Goal: Information Seeking & Learning: Learn about a topic

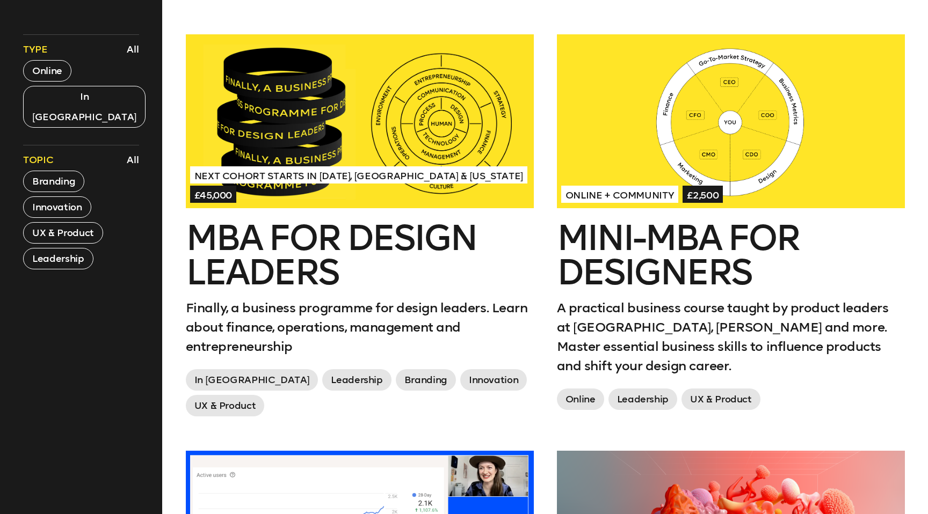
scroll to position [453, 0]
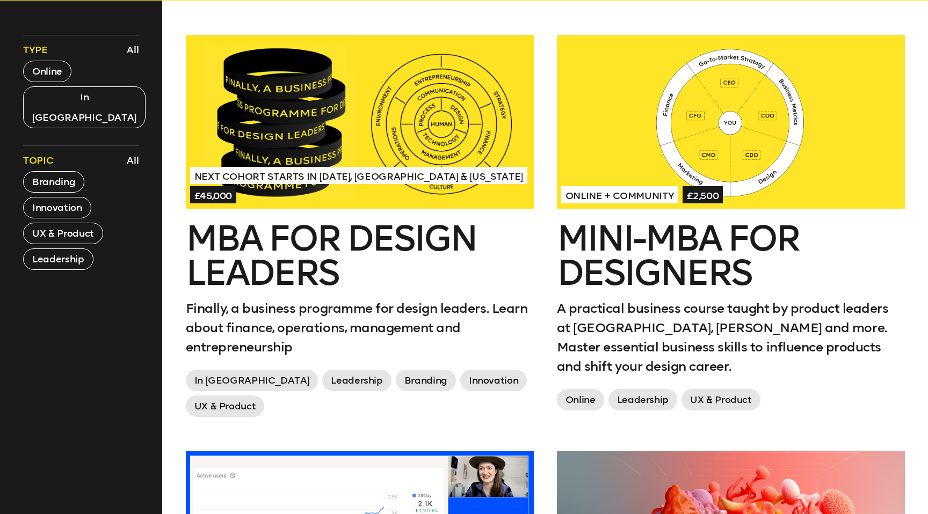
click at [328, 274] on h2 "MBA for Design Leaders" at bounding box center [360, 256] width 348 height 69
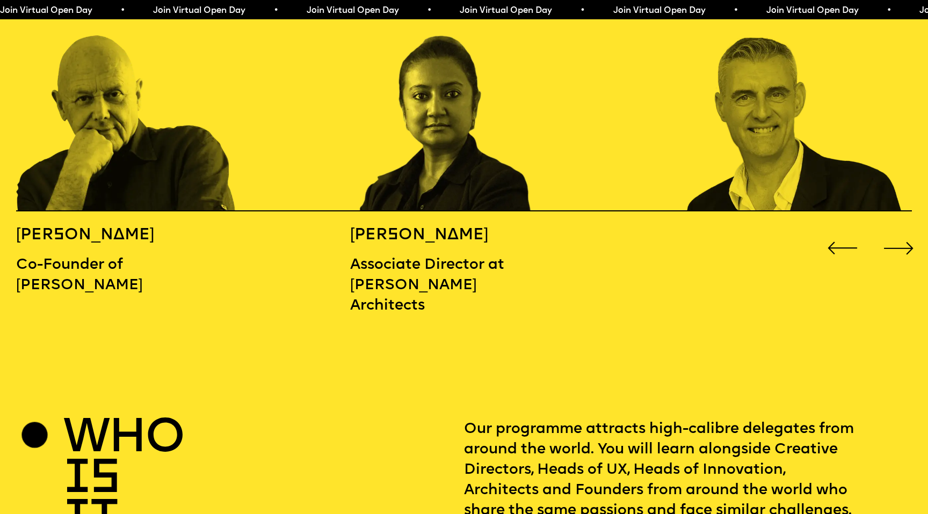
scroll to position [1502, 0]
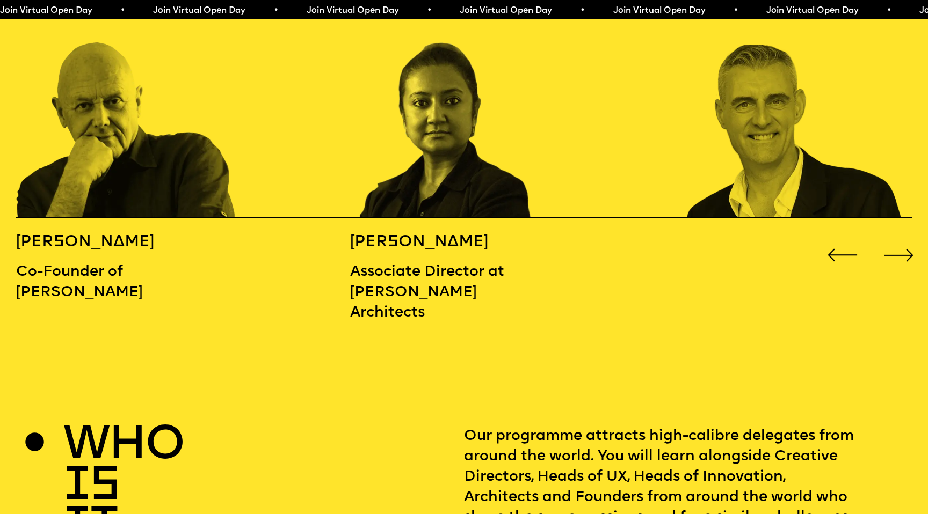
click at [898, 237] on div "Next slide" at bounding box center [898, 255] width 37 height 37
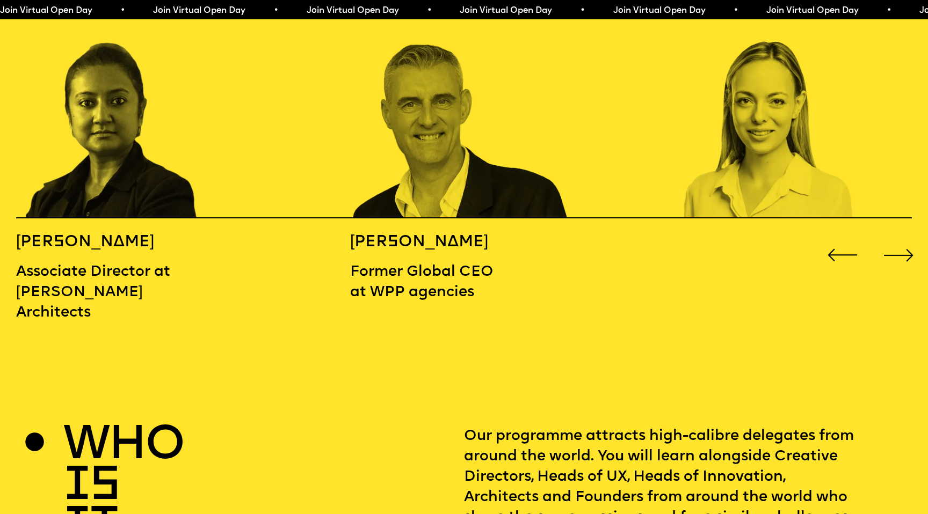
click at [898, 237] on div "Next slide" at bounding box center [898, 255] width 37 height 37
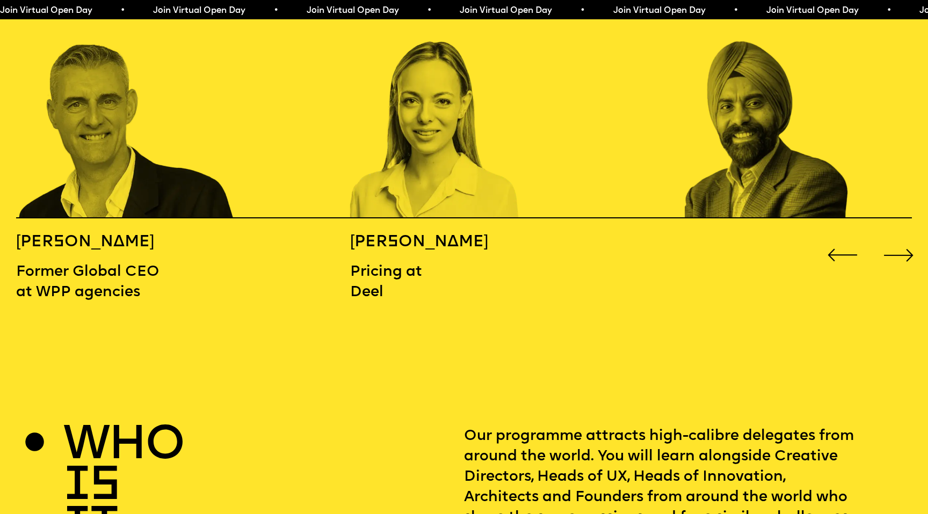
click at [898, 237] on div "Next slide" at bounding box center [898, 255] width 37 height 37
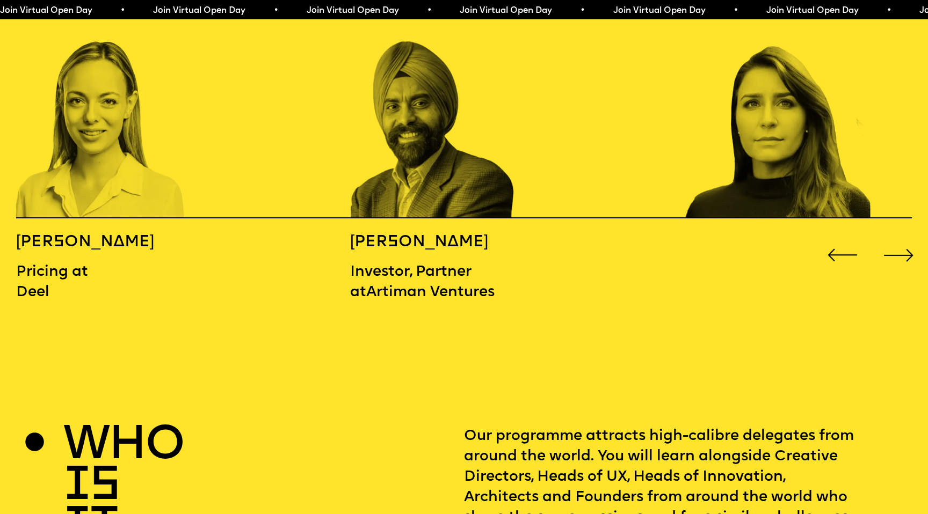
click at [898, 237] on div "Next slide" at bounding box center [898, 255] width 37 height 37
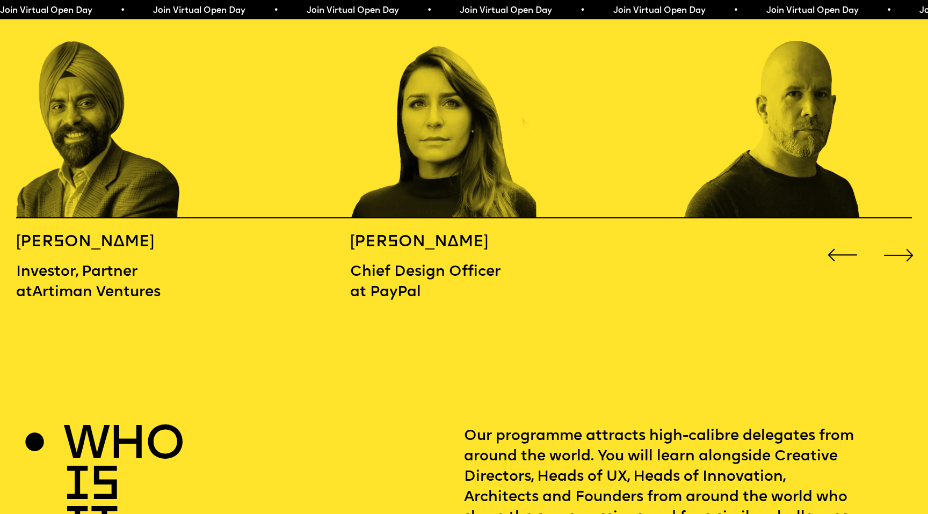
click at [898, 237] on div "Next slide" at bounding box center [898, 255] width 37 height 37
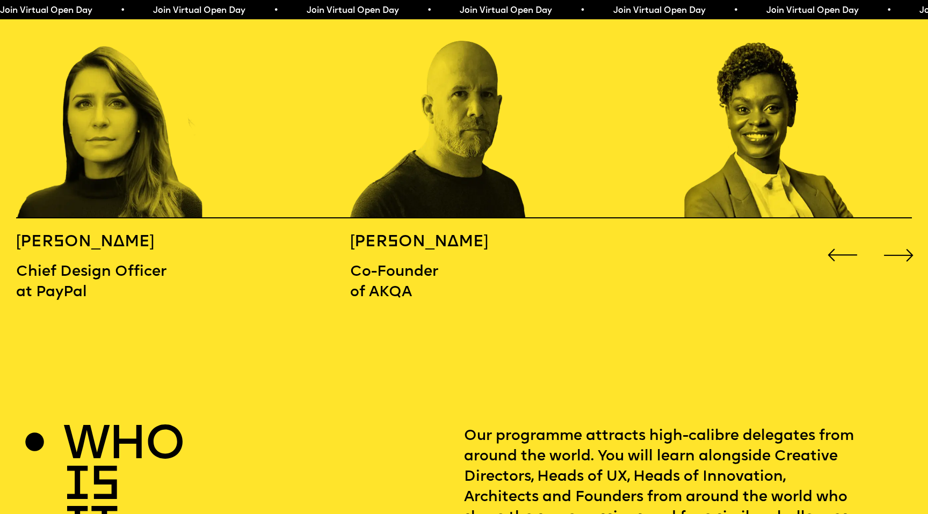
click at [898, 237] on div "Next slide" at bounding box center [898, 255] width 37 height 37
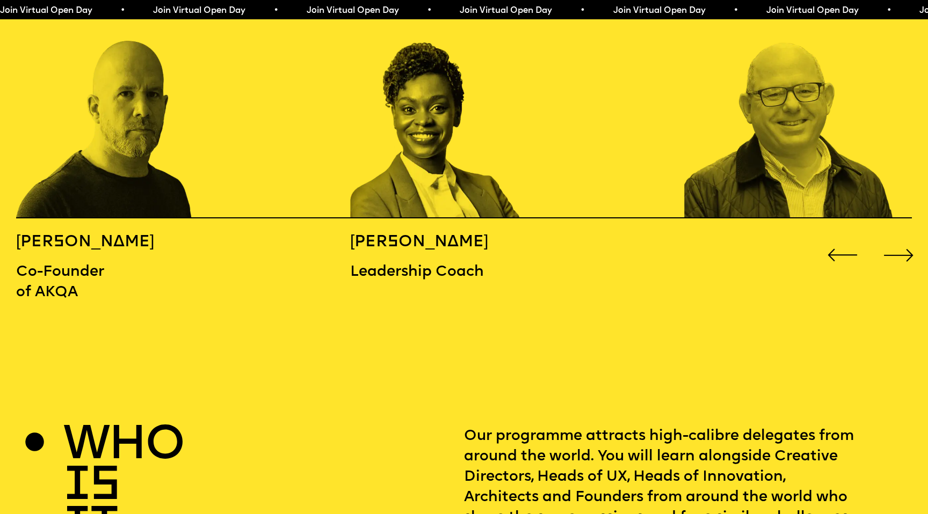
click at [898, 237] on div "Next slide" at bounding box center [898, 255] width 37 height 37
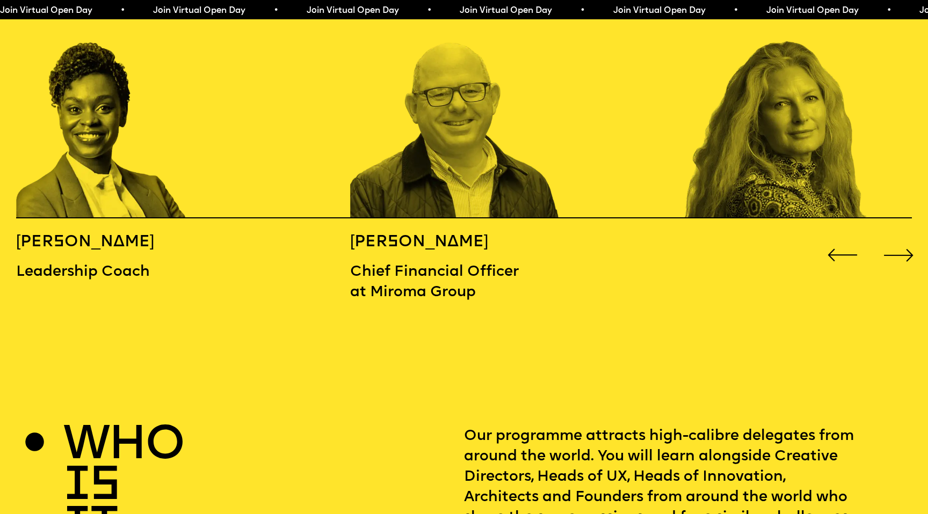
click at [898, 237] on div "Next slide" at bounding box center [898, 255] width 37 height 37
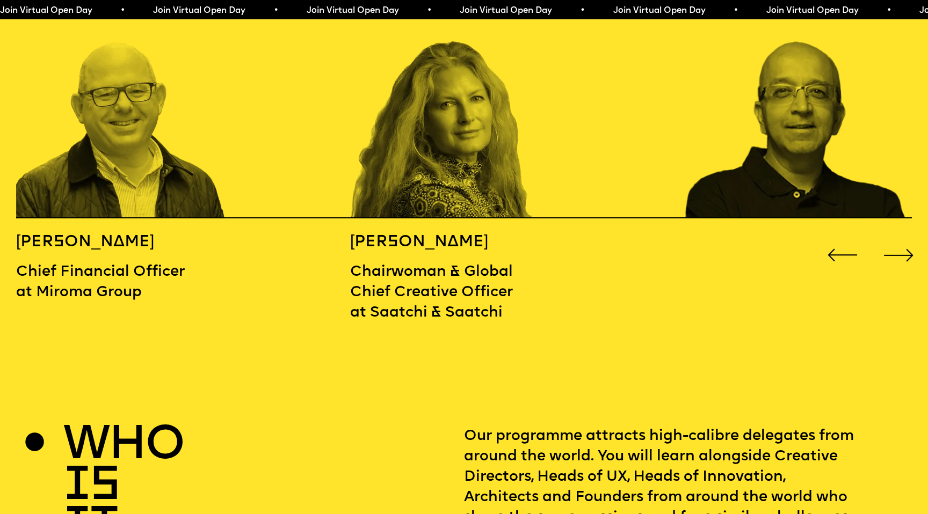
click at [898, 237] on div "Next slide" at bounding box center [898, 255] width 37 height 37
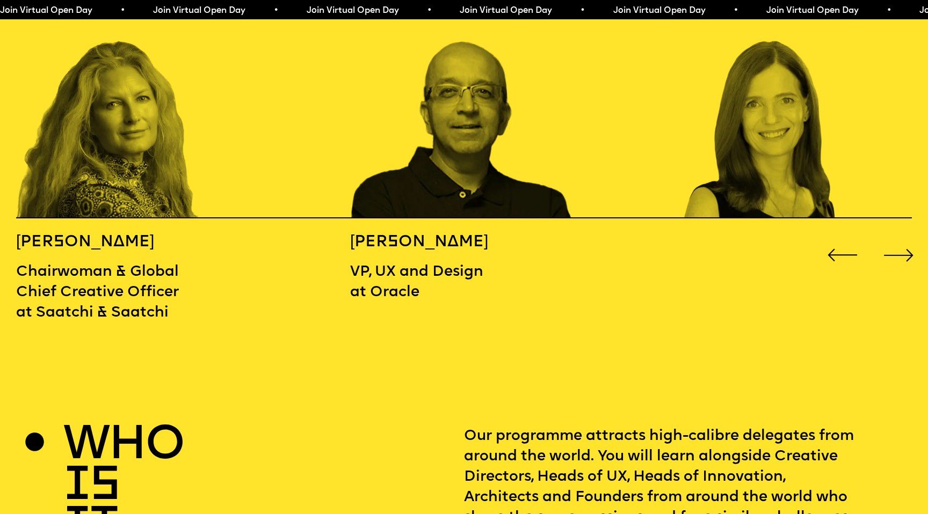
click at [898, 237] on div "Next slide" at bounding box center [898, 255] width 37 height 37
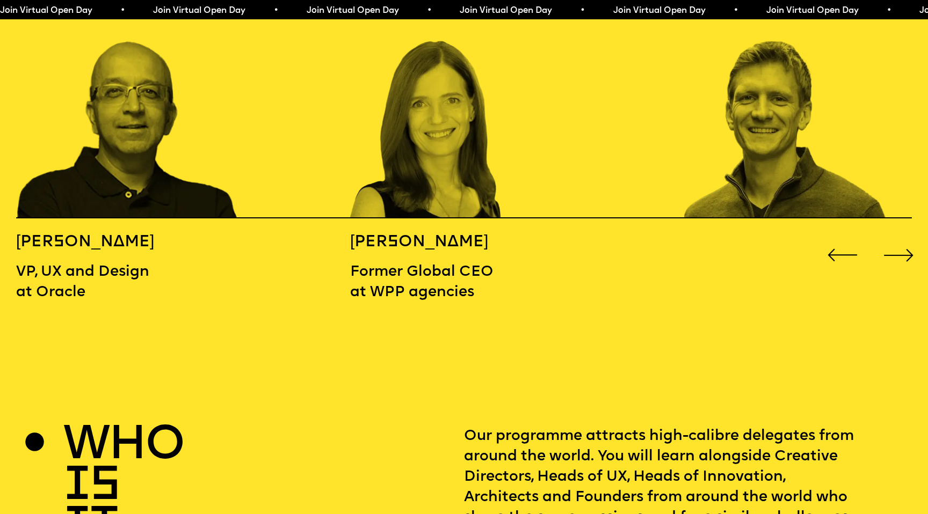
click at [898, 237] on div "Next slide" at bounding box center [898, 255] width 37 height 37
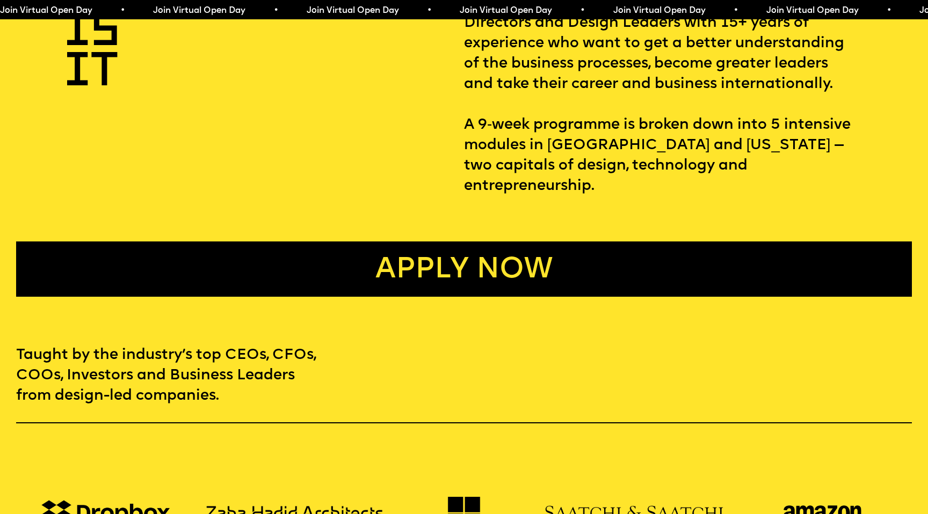
scroll to position [606, 0]
